Goal: Communication & Community: Participate in discussion

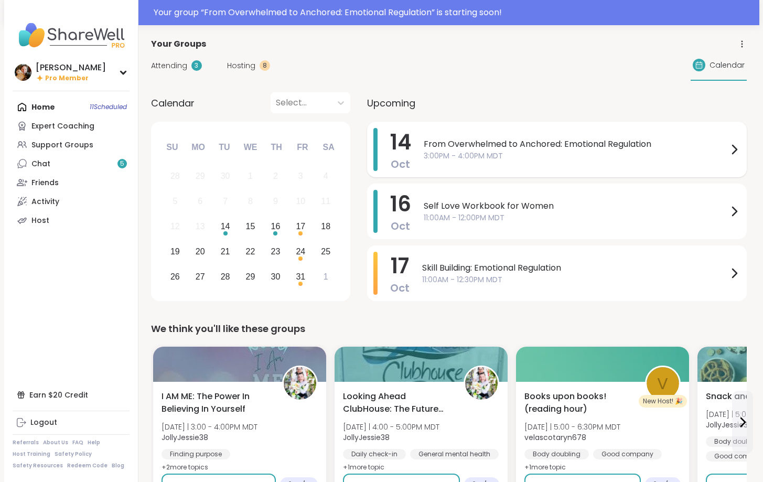
click at [494, 152] on span "3:00PM - 4:00PM MDT" at bounding box center [576, 155] width 304 height 11
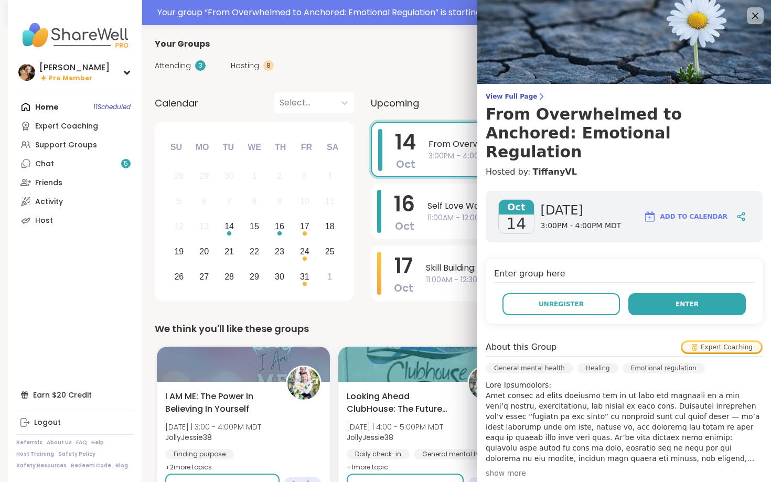
click at [676, 299] on span "Enter" at bounding box center [686, 303] width 23 height 9
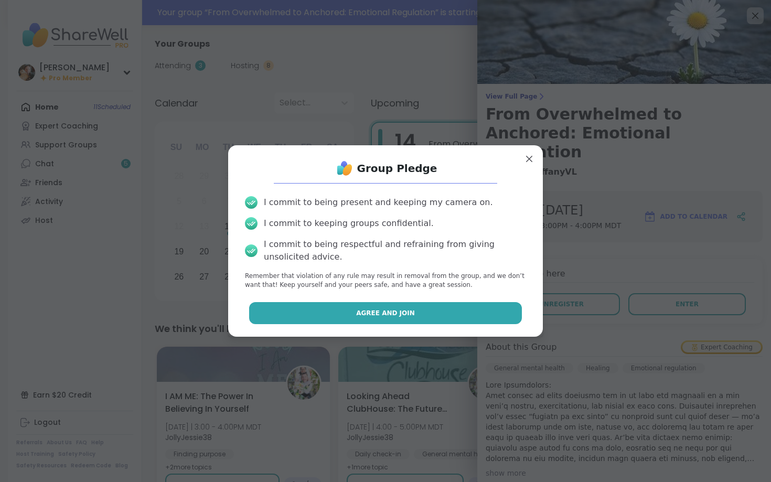
click at [400, 310] on span "Agree and Join" at bounding box center [385, 312] width 59 height 9
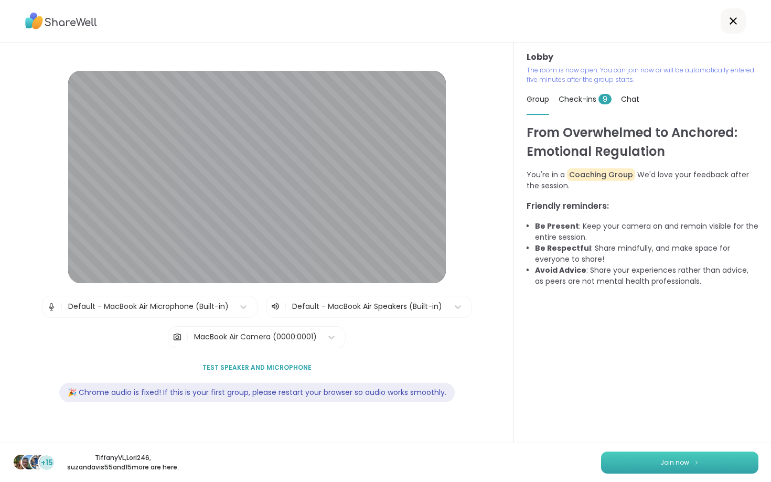
click at [660, 466] on span "Join now" at bounding box center [674, 462] width 29 height 9
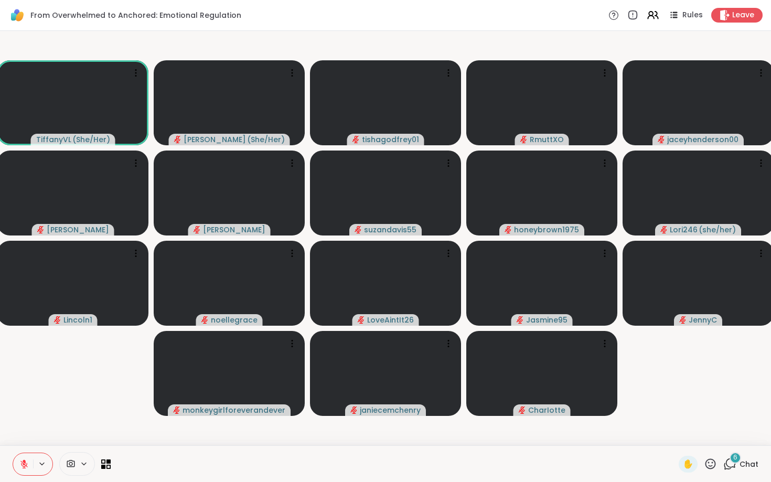
click at [733, 460] on span "6" at bounding box center [735, 457] width 4 height 9
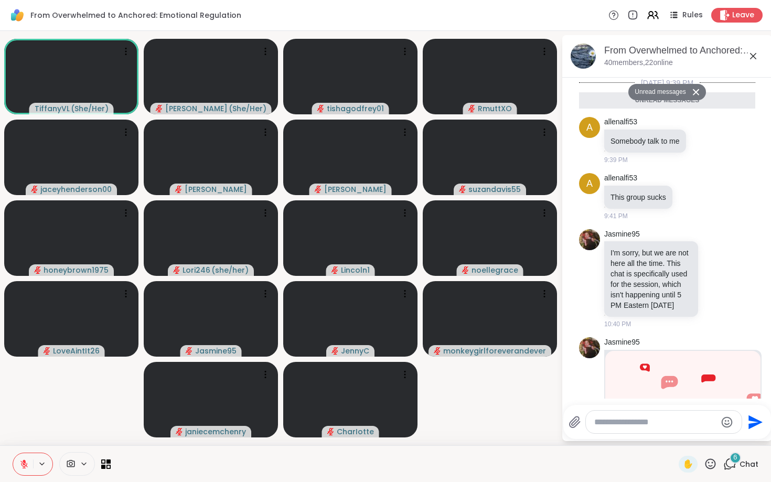
scroll to position [368, 0]
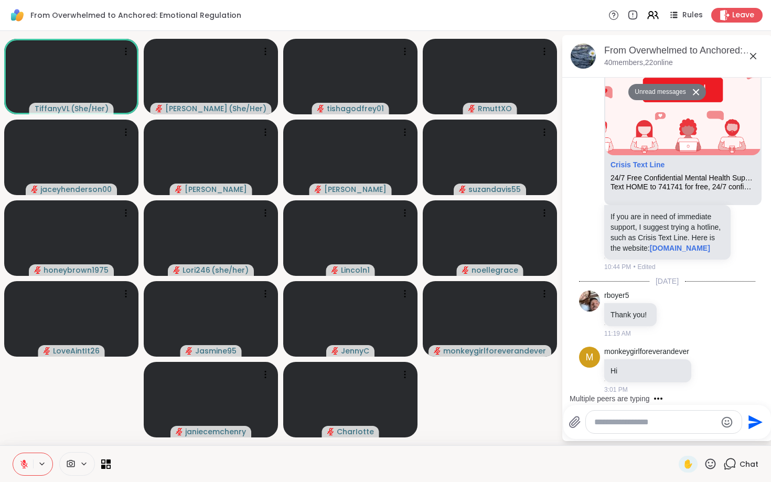
click at [643, 426] on textarea "Type your message" at bounding box center [655, 422] width 122 height 10
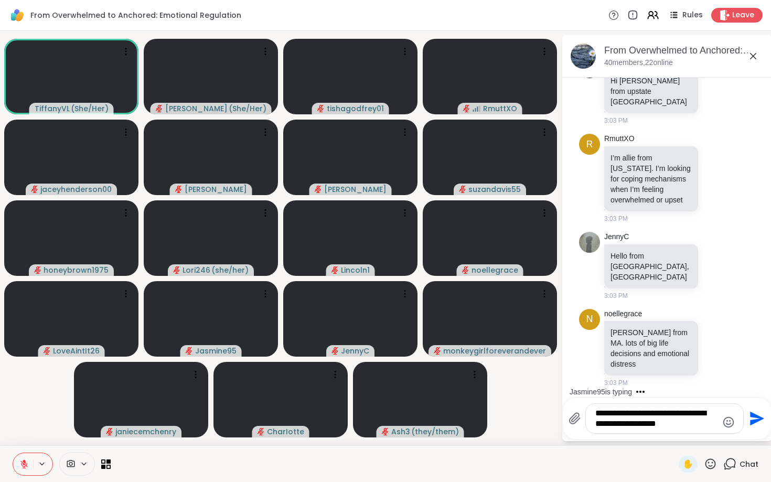
scroll to position [996, 0]
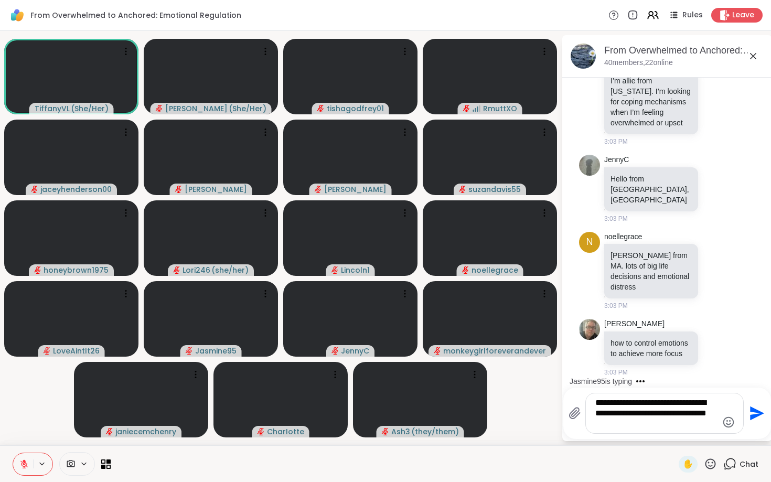
type textarea "**********"
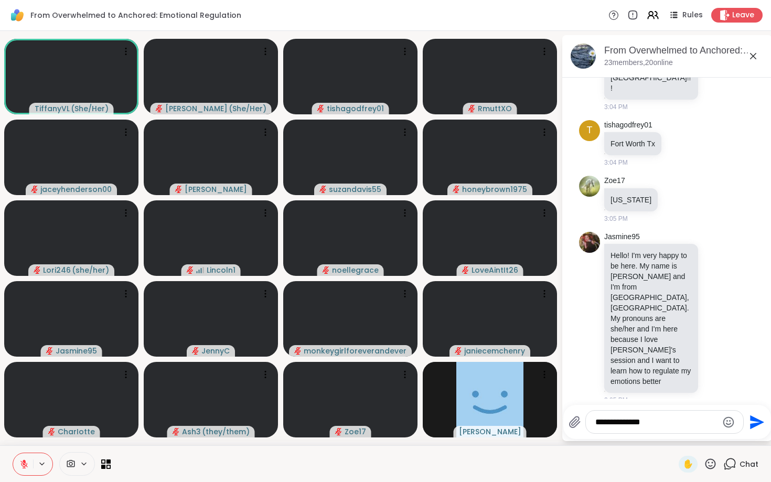
scroll to position [1527, 0]
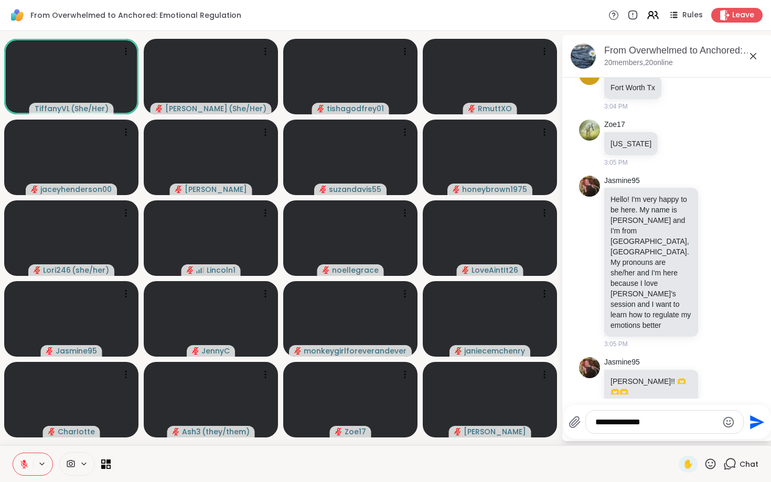
type textarea "**********"
click at [752, 421] on icon "Send" at bounding box center [757, 422] width 14 height 14
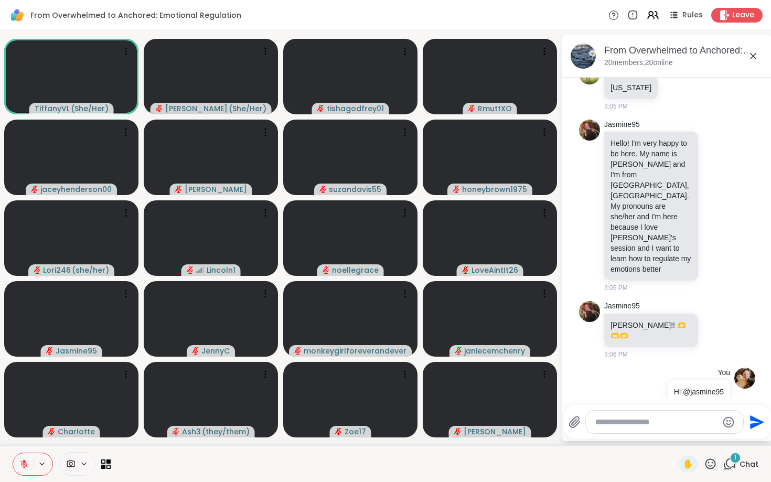
scroll to position [1685, 0]
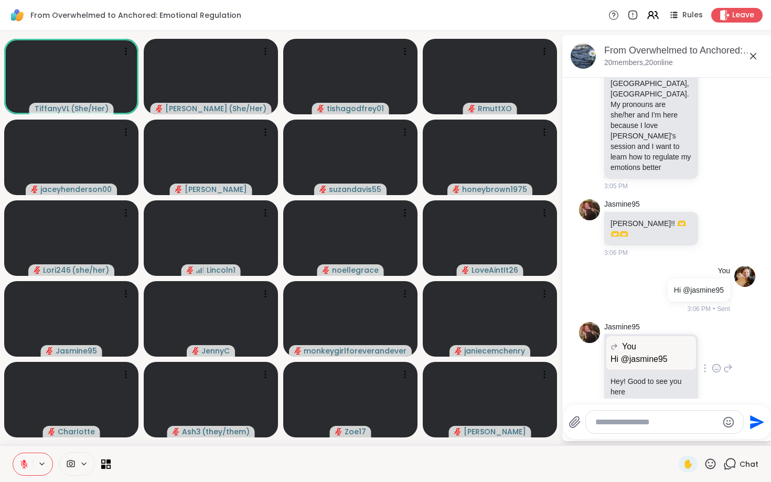
click at [715, 369] on icon at bounding box center [716, 369] width 3 height 1
click at [712, 347] on div "Select Reaction: Heart" at bounding box center [716, 351] width 9 height 9
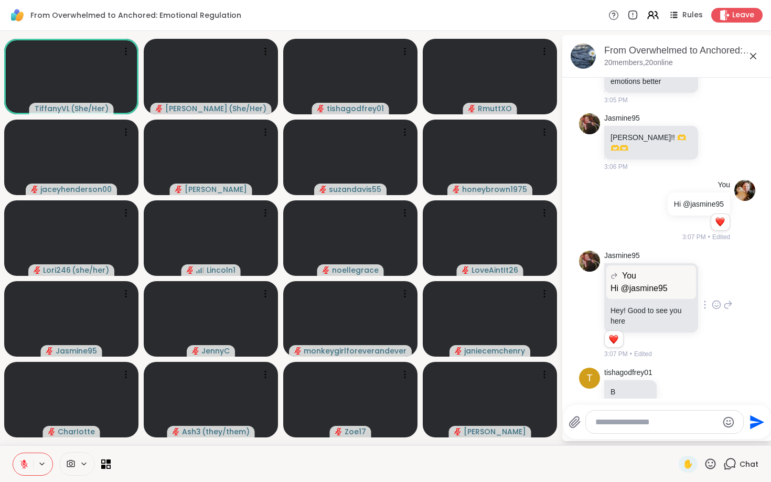
scroll to position [1827, 0]
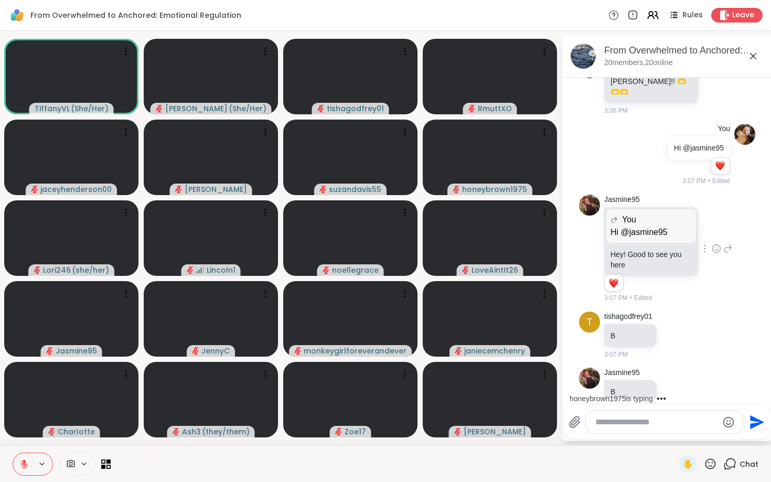
click at [643, 422] on textarea "Type your message" at bounding box center [656, 422] width 122 height 10
type textarea "*"
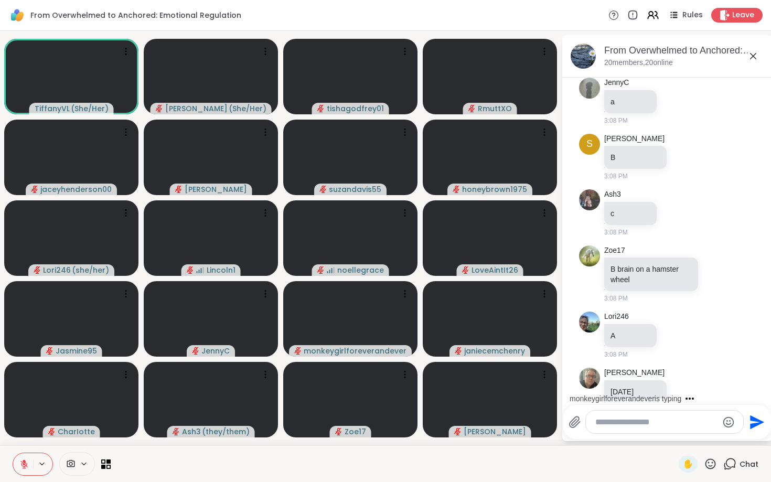
scroll to position [2564, 0]
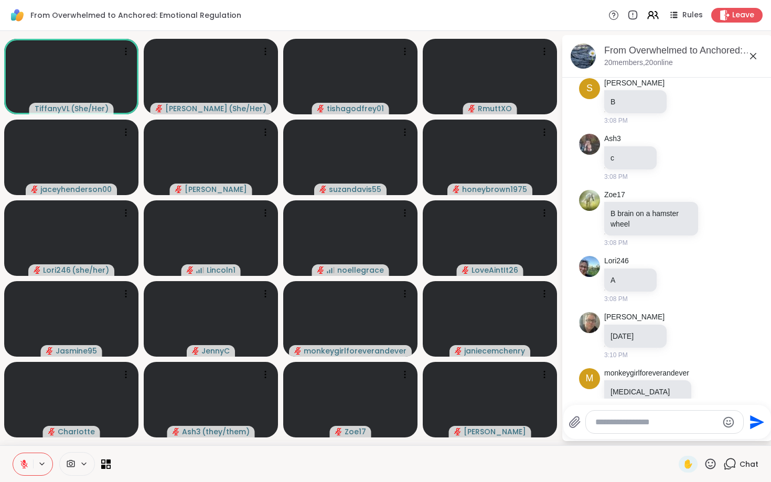
click at [715, 54] on div "From Overwhelmed to Anchored: Emotional Regulation, [DATE]" at bounding box center [683, 50] width 159 height 13
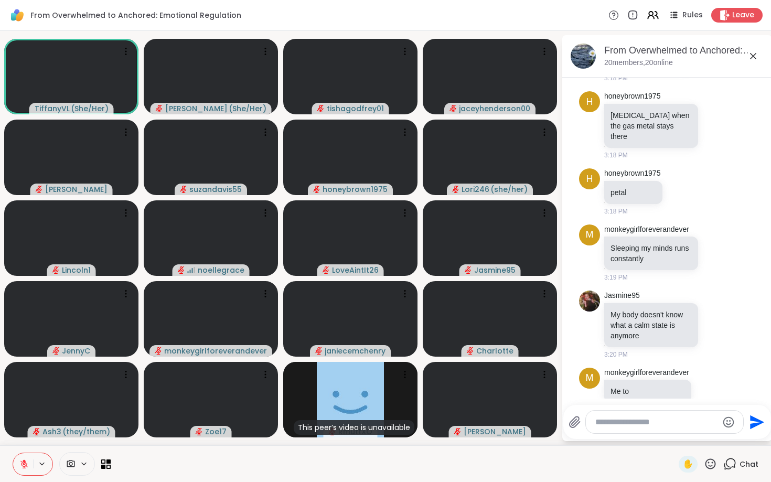
scroll to position [3085, 0]
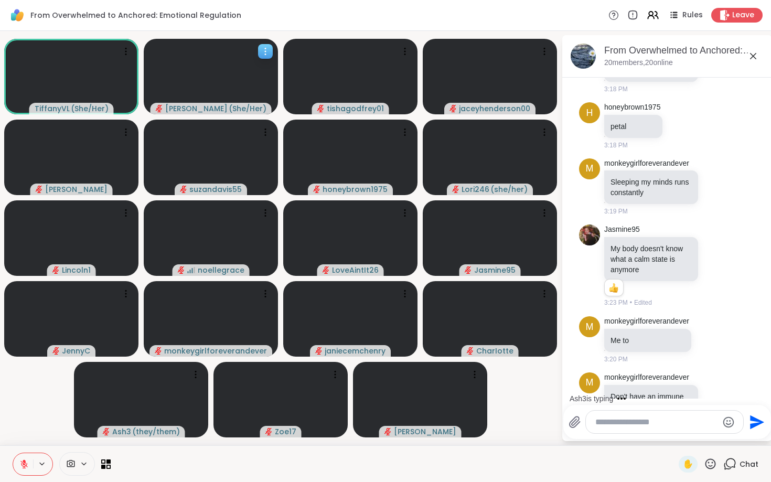
click at [264, 52] on icon at bounding box center [265, 51] width 10 height 10
click at [324, 15] on div "From Overwhelmed to Anchored: Emotional Regulation Rules Leave" at bounding box center [385, 15] width 771 height 31
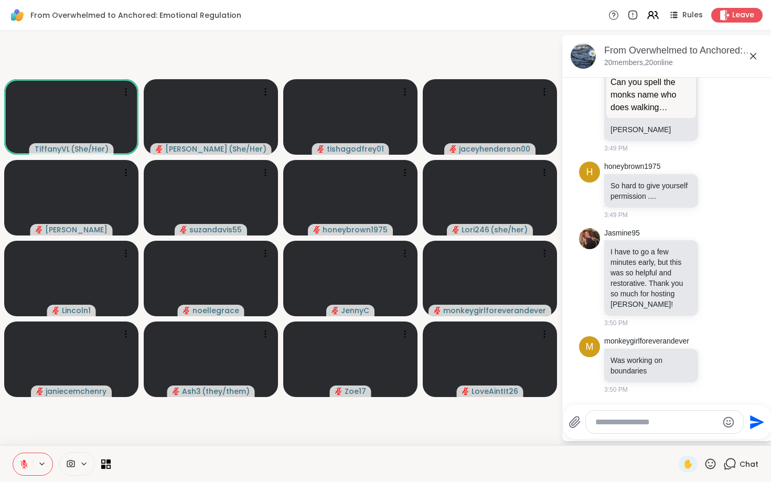
scroll to position [4793, 0]
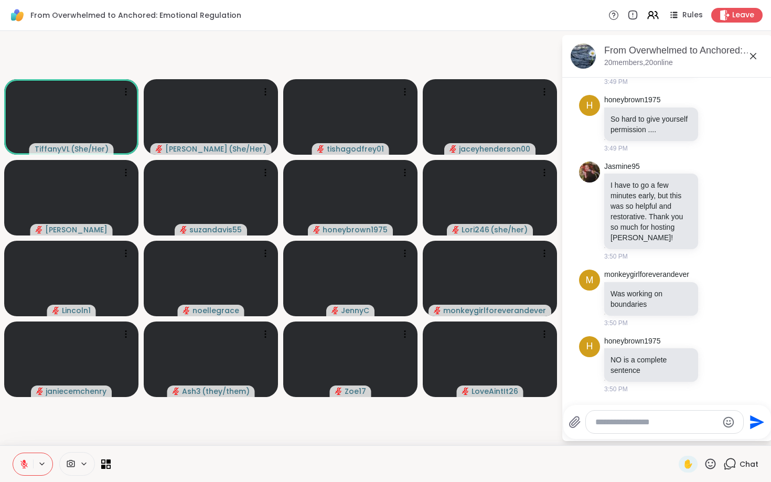
click at [627, 424] on textarea "Type your message" at bounding box center [656, 422] width 122 height 10
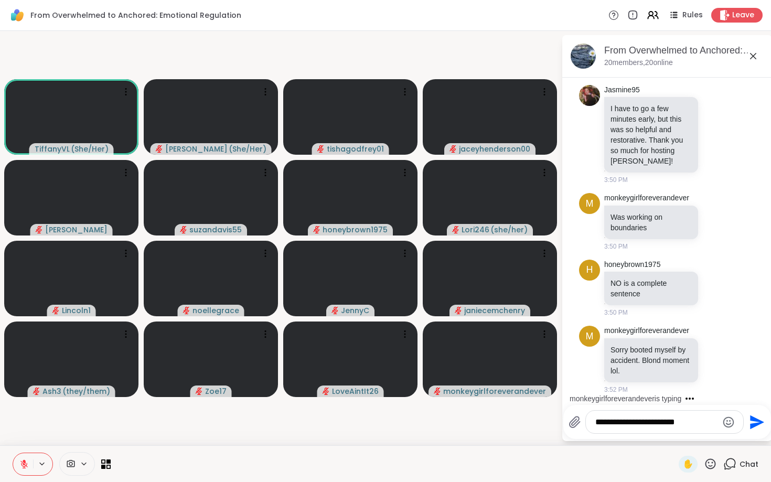
scroll to position [4926, 0]
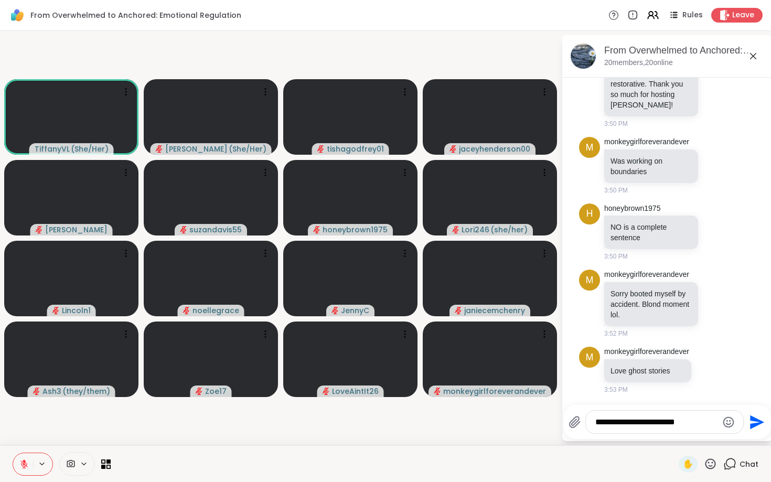
type textarea "**********"
click at [754, 423] on icon "Send" at bounding box center [757, 422] width 14 height 14
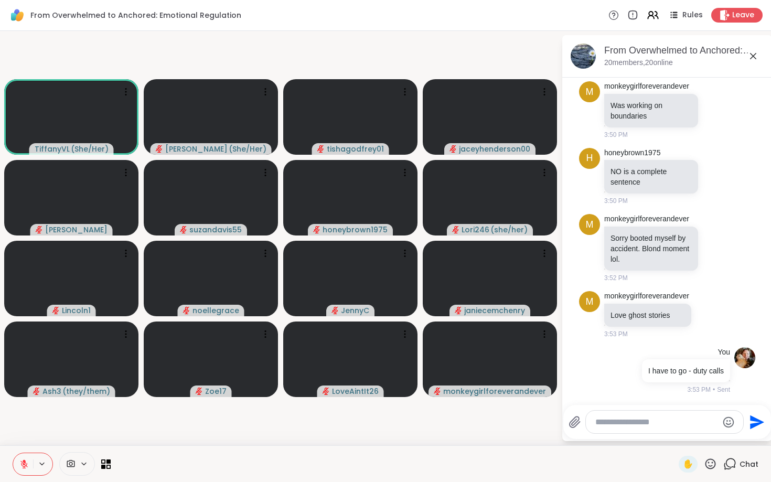
click at [667, 423] on textarea "Type your message" at bounding box center [656, 422] width 122 height 10
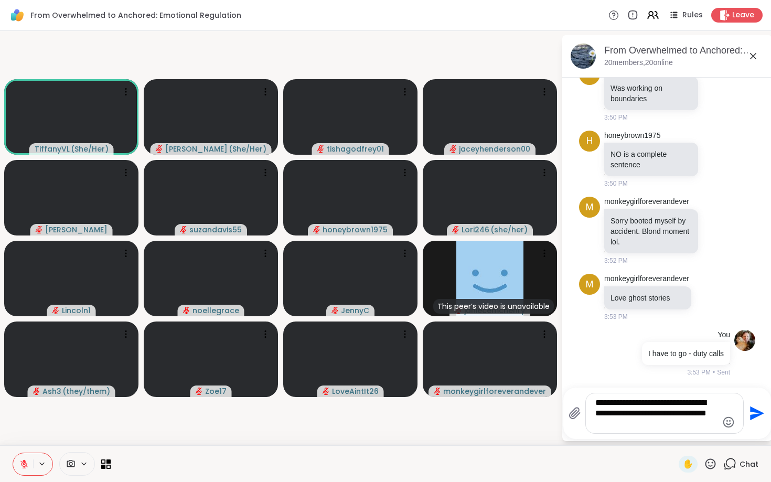
click at [614, 413] on textarea "**********" at bounding box center [656, 412] width 122 height 31
type textarea "**********"
click at [755, 412] on icon "Send" at bounding box center [757, 413] width 14 height 14
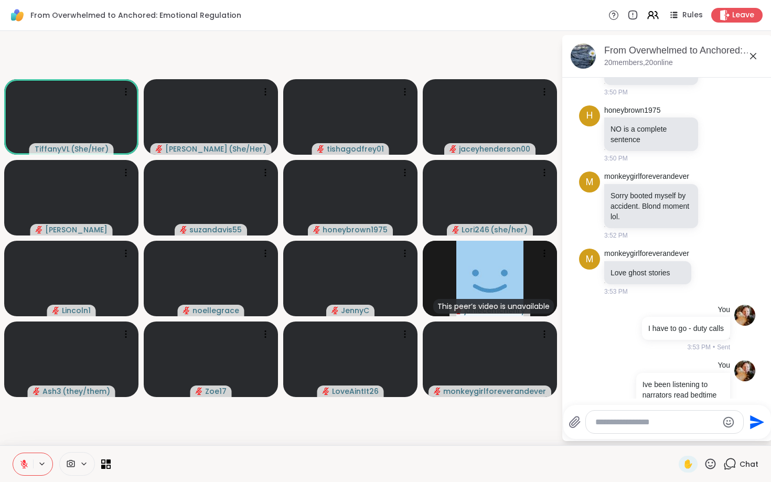
scroll to position [5090, 0]
